Goal: Task Accomplishment & Management: Use online tool/utility

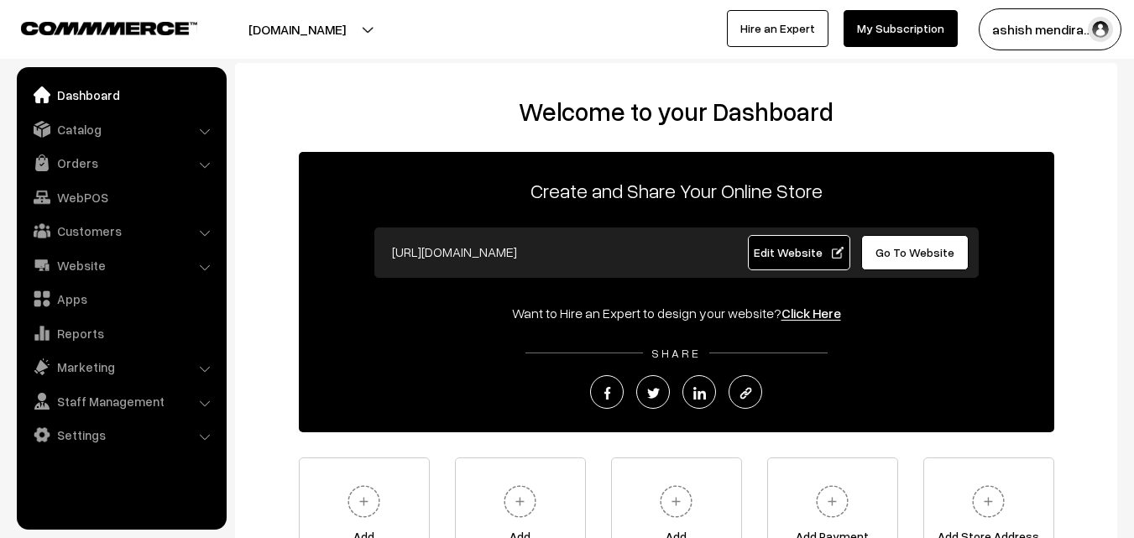
click at [187, 363] on link "Marketing" at bounding box center [121, 367] width 200 height 30
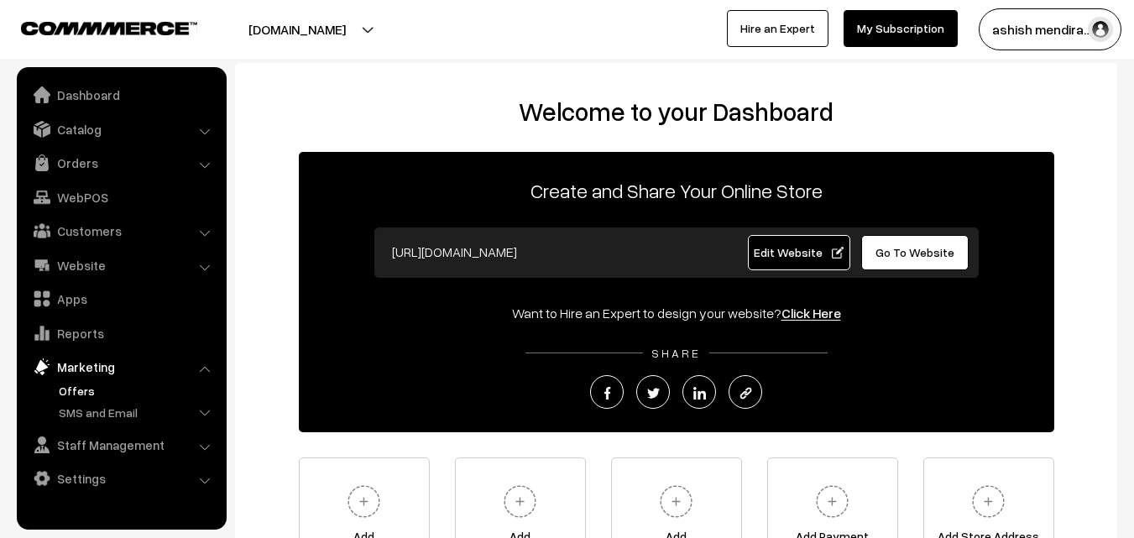
click at [83, 386] on link "Offers" at bounding box center [138, 391] width 166 height 18
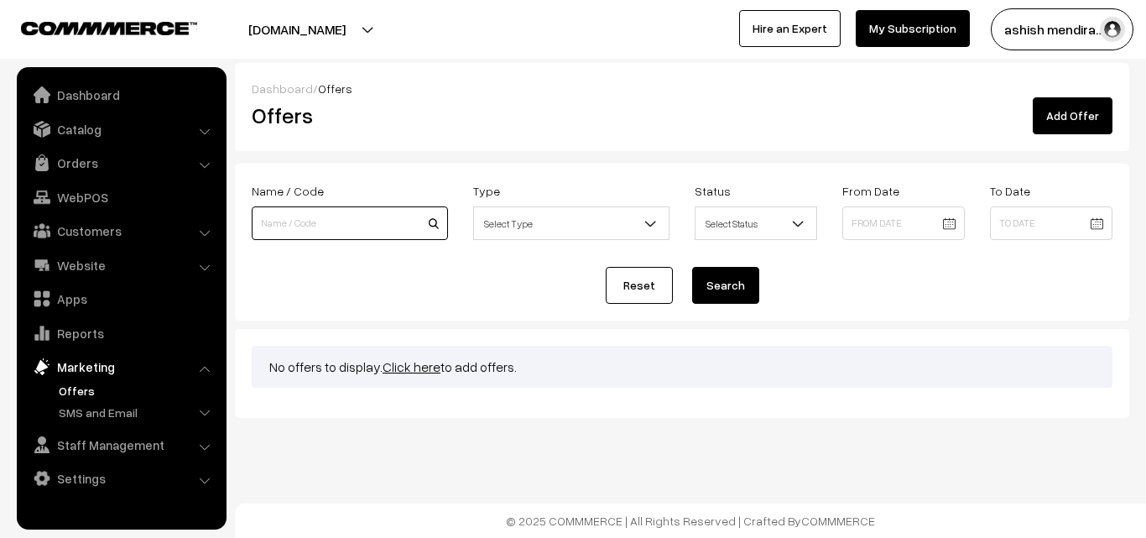
click at [352, 225] on input at bounding box center [350, 223] width 196 height 34
click at [609, 238] on span "Select Type" at bounding box center [571, 223] width 196 height 34
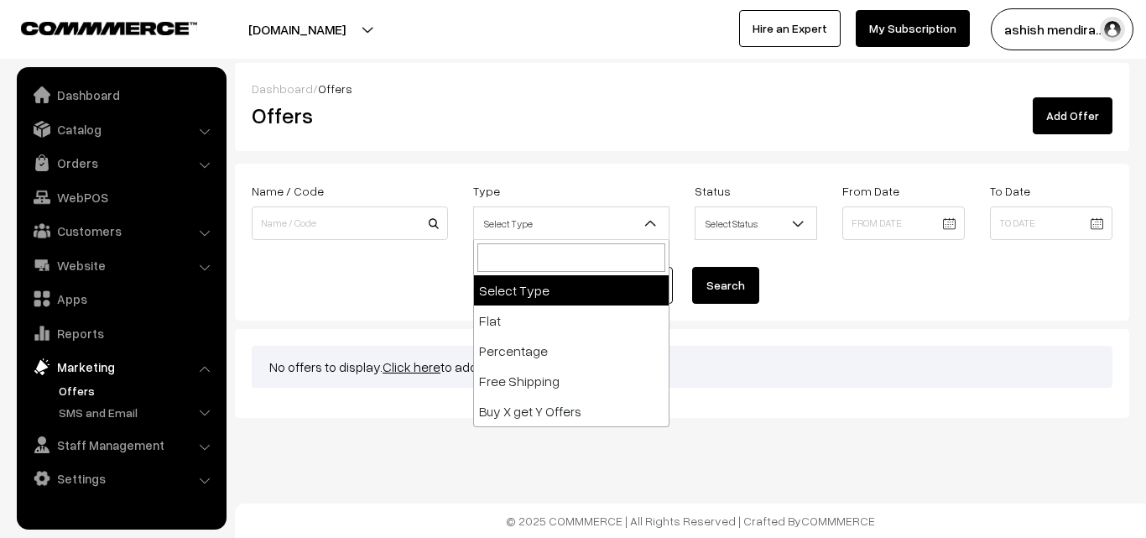
click at [747, 227] on span "Select Status" at bounding box center [756, 223] width 121 height 29
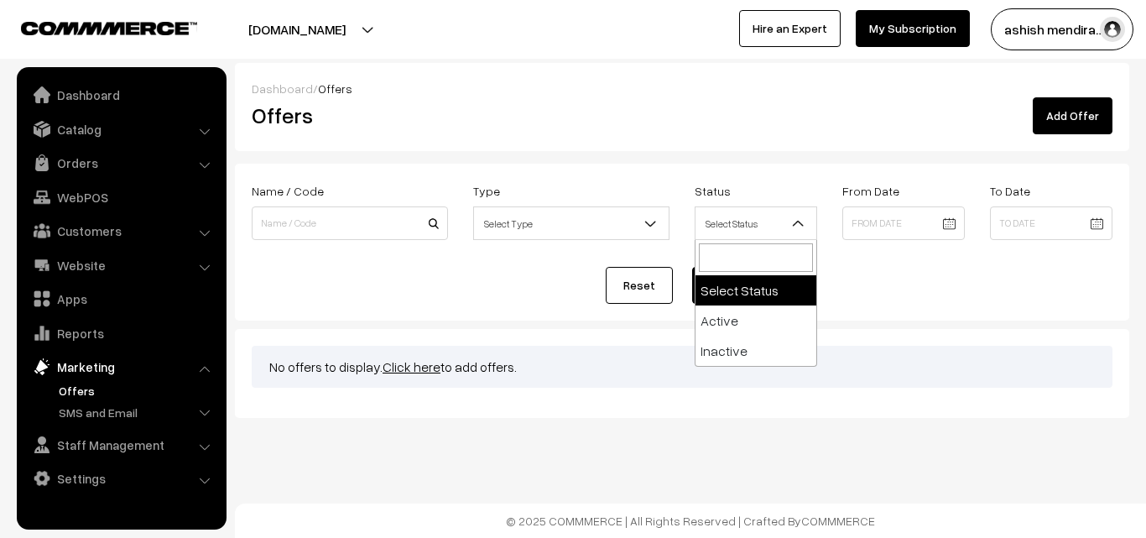
click at [941, 284] on div "Reset Search" at bounding box center [682, 285] width 861 height 37
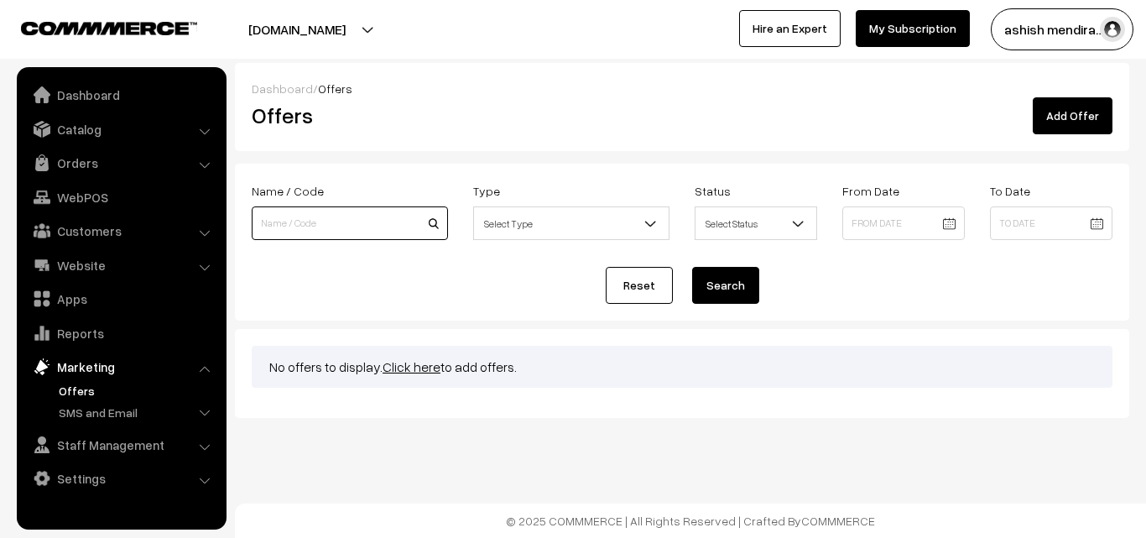
click at [341, 222] on input at bounding box center [350, 223] width 196 height 34
type input "CAKEAPP10"
click at [550, 221] on span "Select Type" at bounding box center [571, 223] width 195 height 29
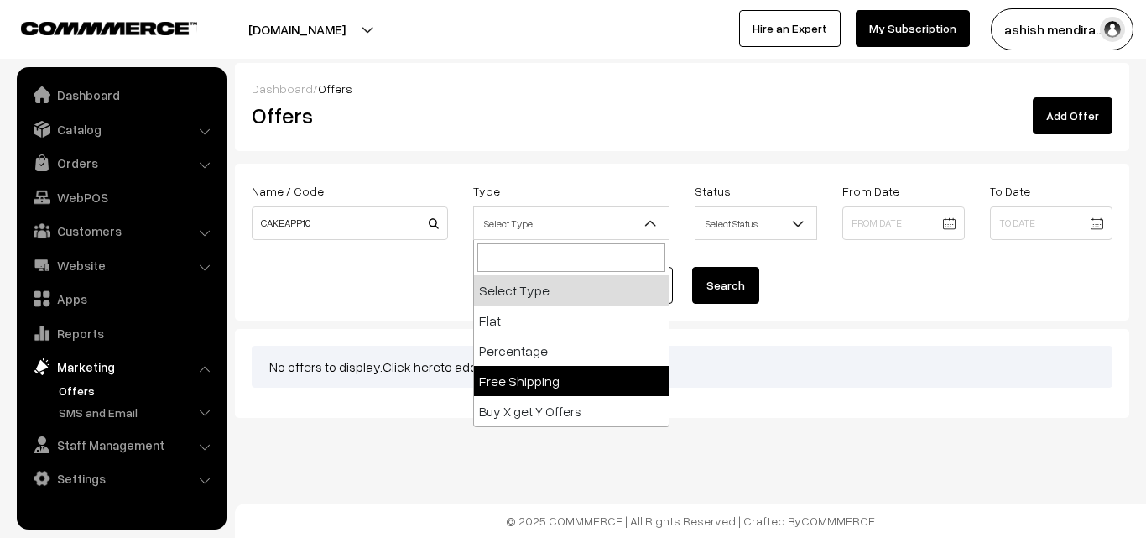
select select "freeShipping"
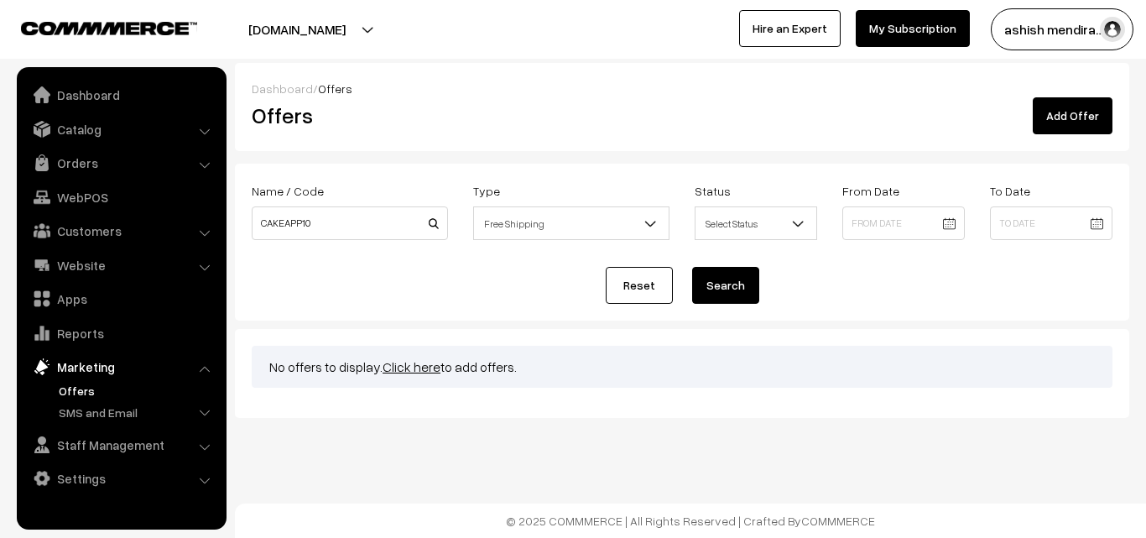
click at [796, 227] on b at bounding box center [798, 223] width 17 height 17
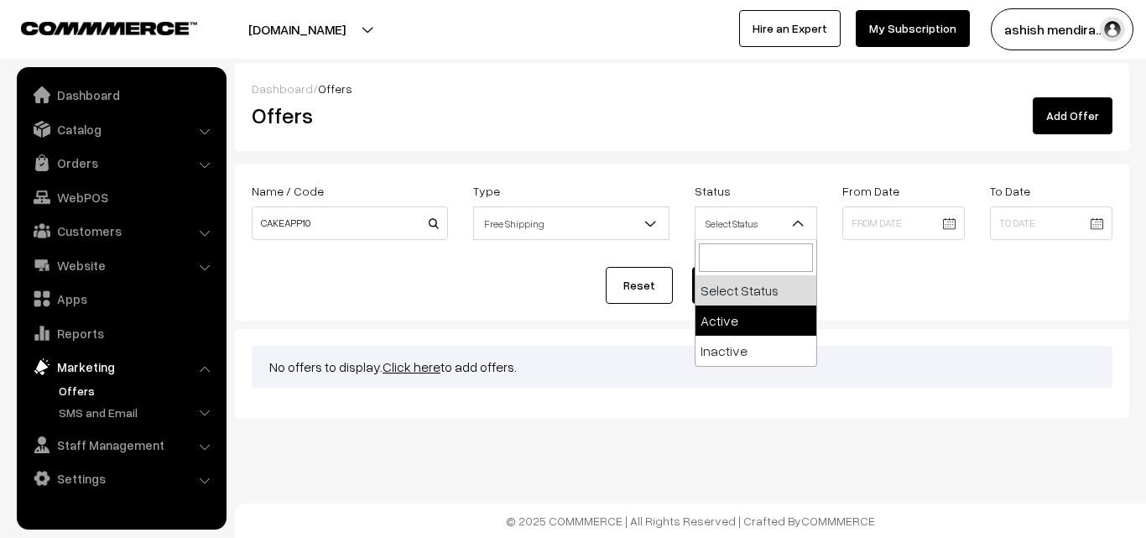
select select "active"
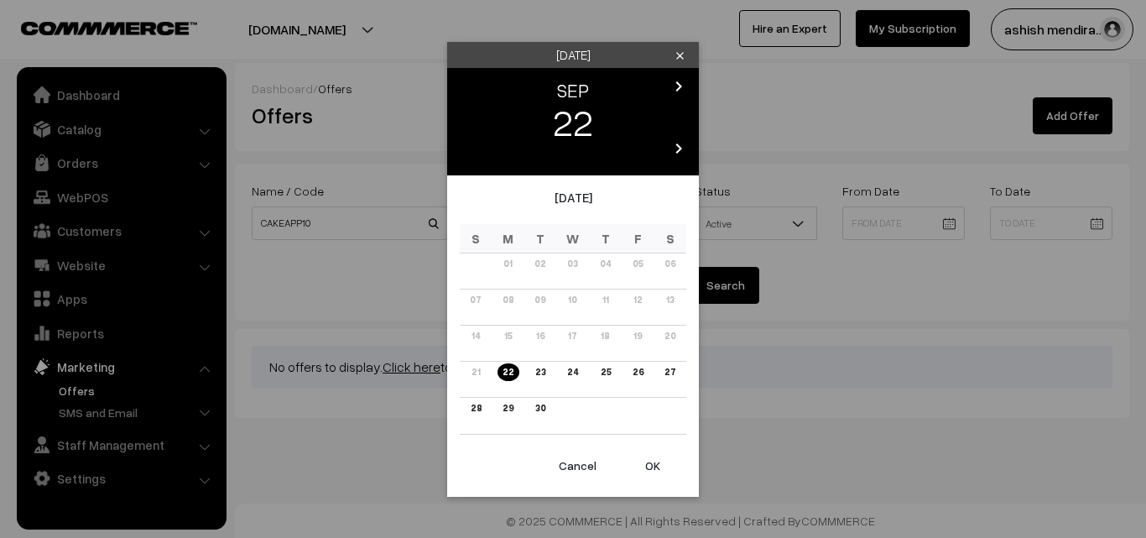
click at [949, 222] on body "Thank you for showing interest. Our team will call you shortly. Close cakeapp.i…" at bounding box center [573, 269] width 1146 height 538
click at [504, 366] on link "22" at bounding box center [508, 372] width 21 height 18
click at [649, 460] on button "OK" at bounding box center [652, 465] width 67 height 37
type input "22-09-2025"
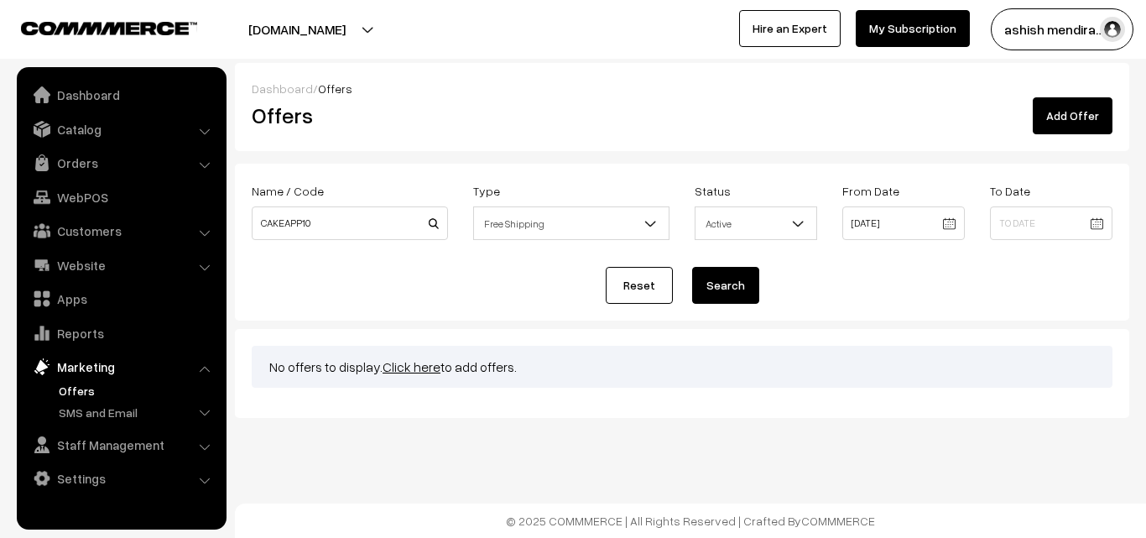
click at [1098, 221] on body "Thank you for showing interest. Our team will call you shortly. Close cakeapp.i…" at bounding box center [573, 269] width 1146 height 538
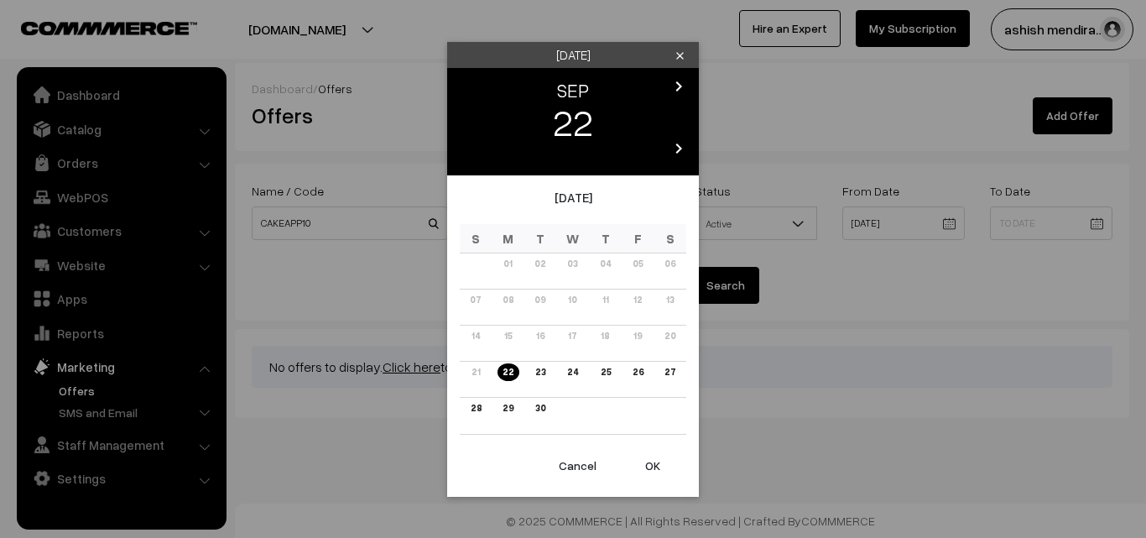
click at [684, 144] on icon "chevron_right" at bounding box center [679, 148] width 20 height 20
click at [679, 86] on icon "chevron_right" at bounding box center [679, 86] width 20 height 20
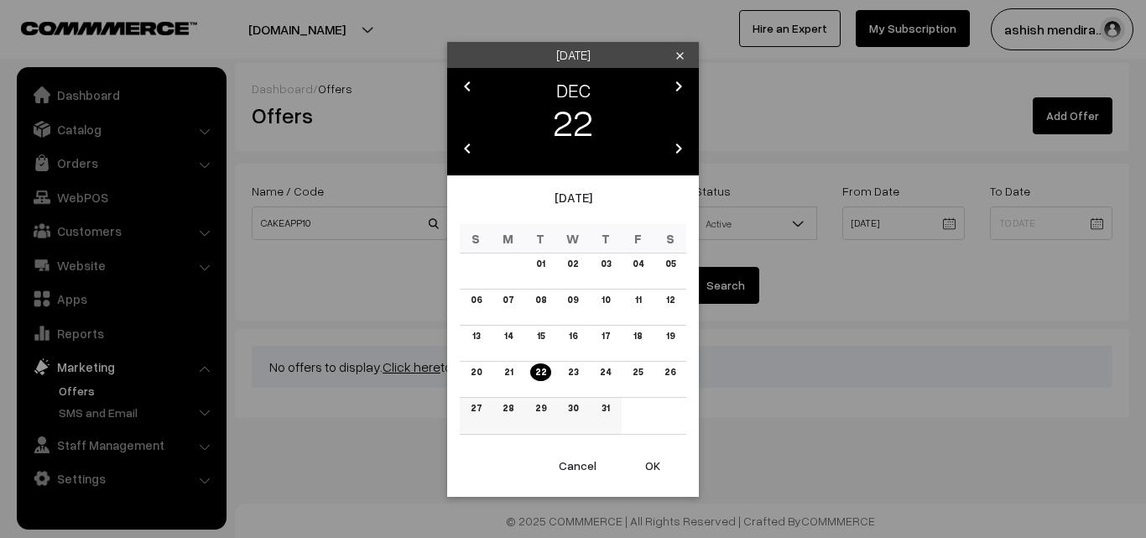
click at [607, 410] on link "31" at bounding box center [606, 408] width 18 height 18
click at [655, 464] on button "OK" at bounding box center [652, 465] width 67 height 37
type input "31-12-2026"
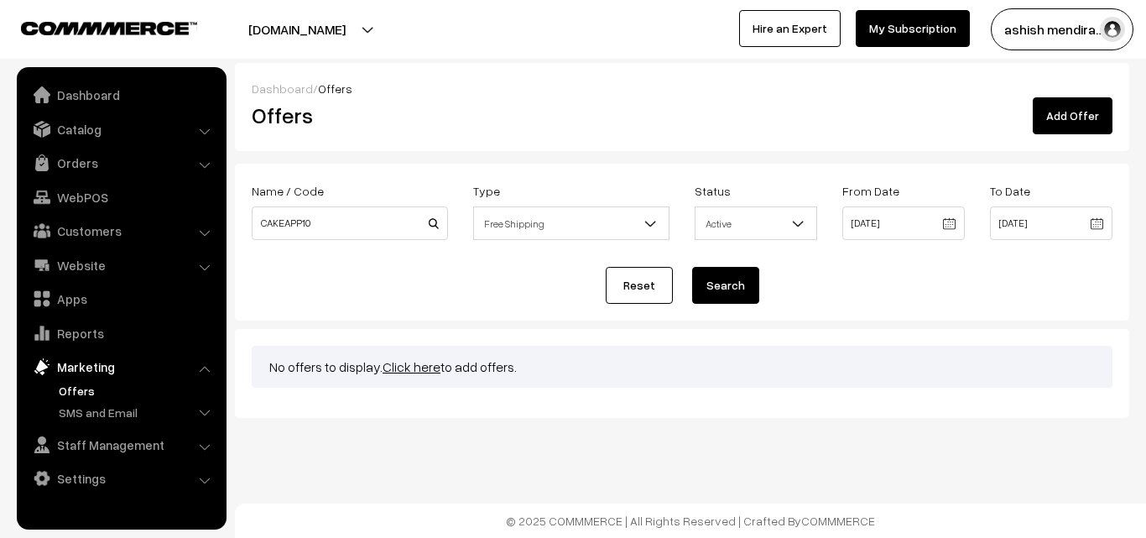
click at [1081, 119] on link "Add Offer" at bounding box center [1073, 115] width 80 height 37
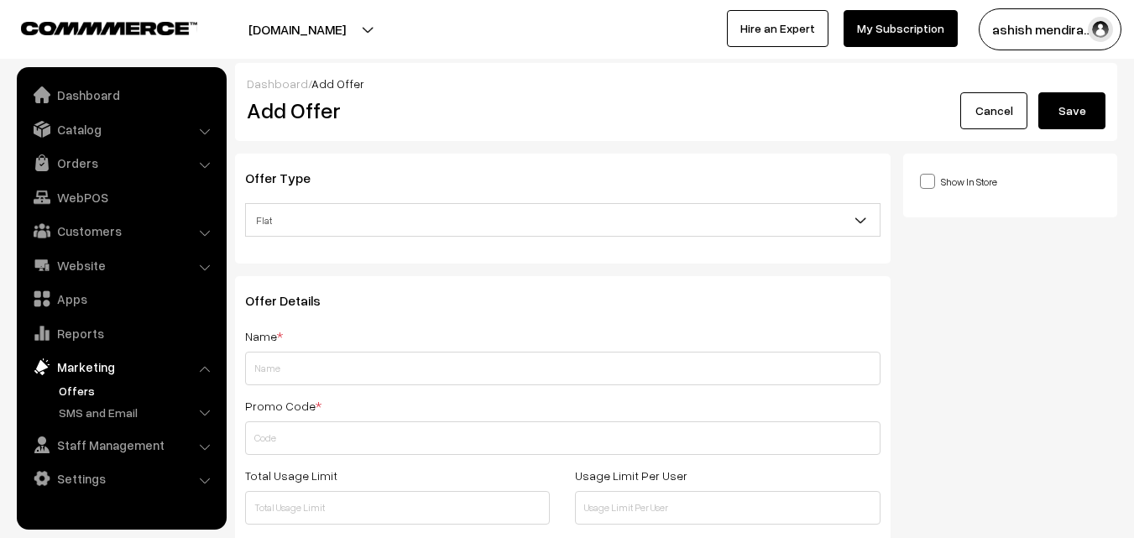
click at [862, 218] on b at bounding box center [861, 219] width 17 height 17
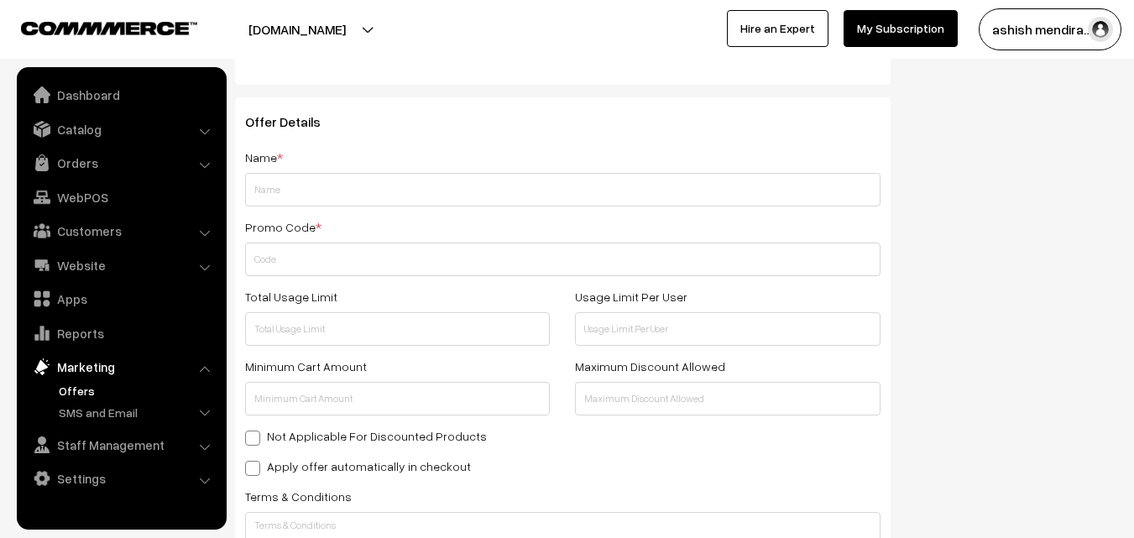
scroll to position [201, 0]
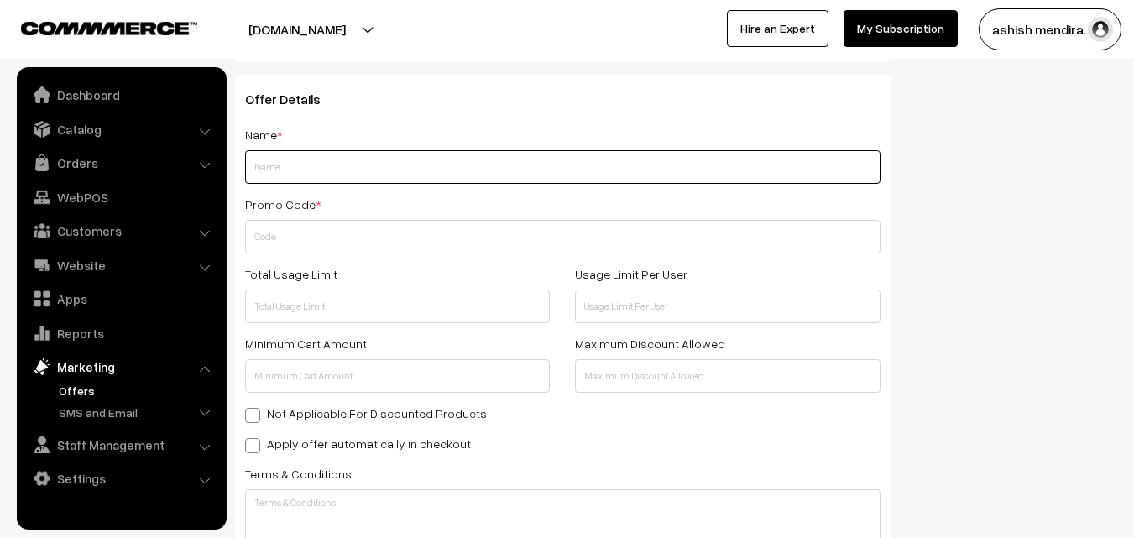
click at [329, 175] on input "text" at bounding box center [562, 167] width 635 height 34
type input "Tarun Malik"
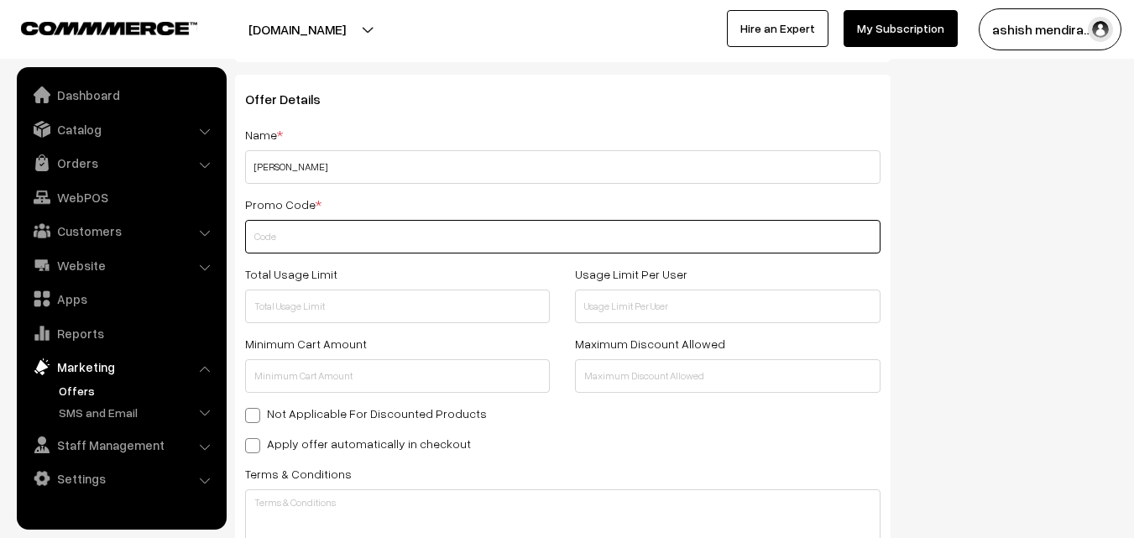
click at [326, 233] on input "text" at bounding box center [562, 237] width 635 height 34
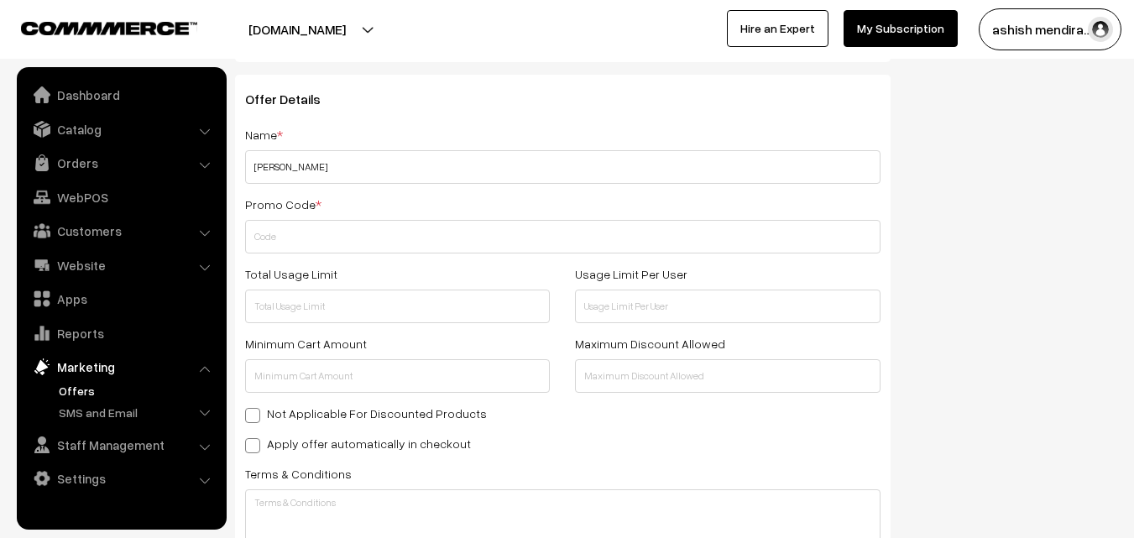
click at [126, 18] on link at bounding box center [94, 27] width 147 height 20
